Goal: Information Seeking & Learning: Understand process/instructions

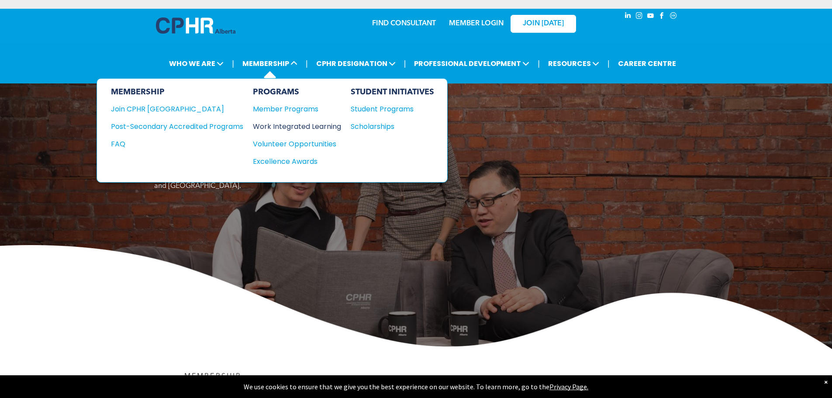
click at [287, 126] on div "Work Integrated Learning" at bounding box center [292, 126] width 79 height 11
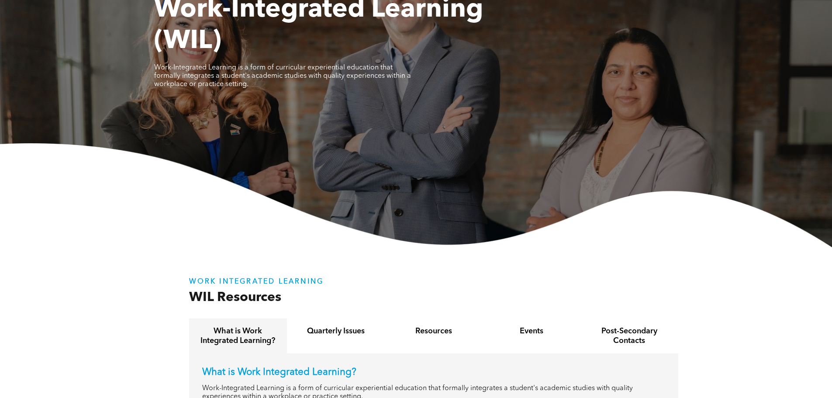
scroll to position [44, 0]
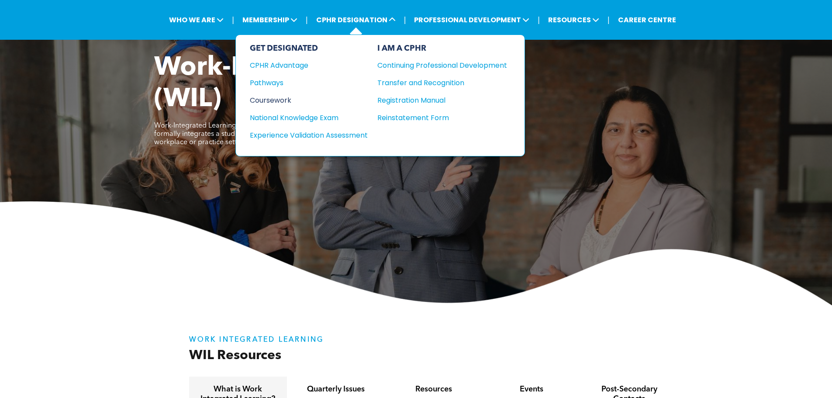
click at [270, 100] on div "Coursework" at bounding box center [303, 100] width 106 height 11
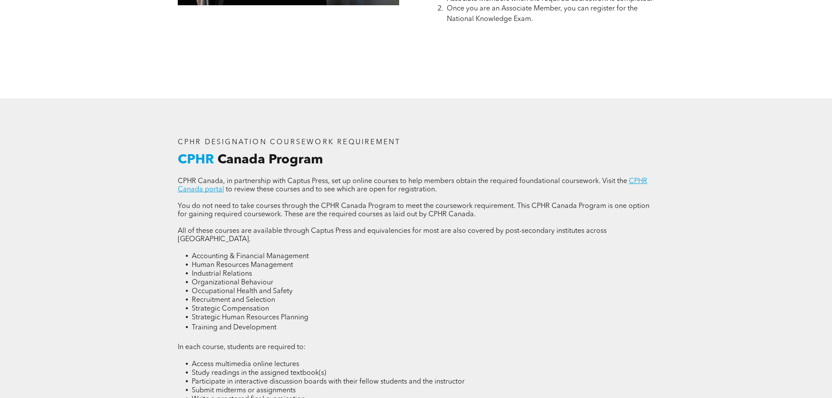
scroll to position [1135, 0]
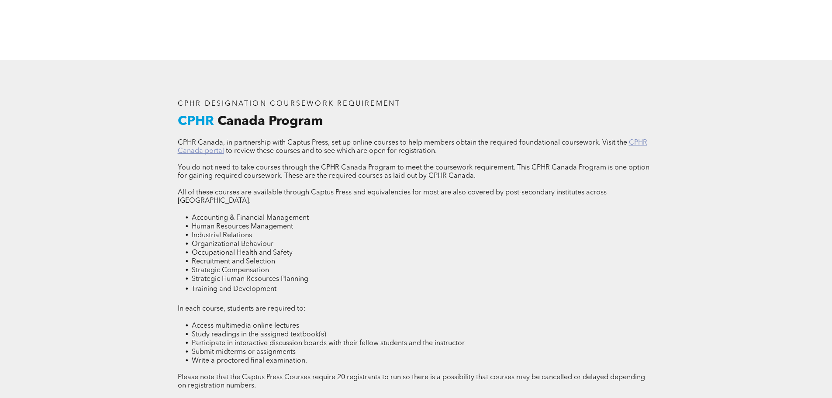
click at [208, 151] on link "CPHR Canada portal" at bounding box center [412, 146] width 469 height 15
